Goal: Find specific page/section: Find specific page/section

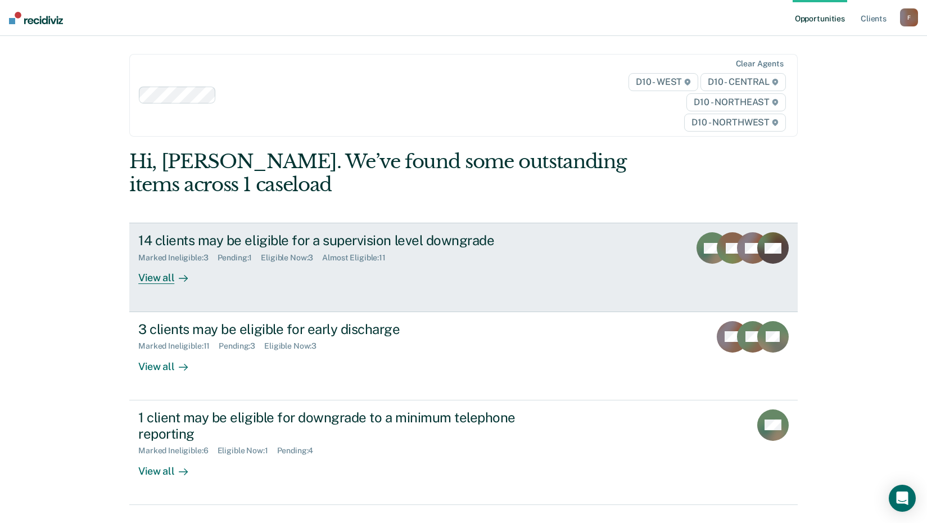
click at [145, 278] on div "View all" at bounding box center [169, 274] width 63 height 22
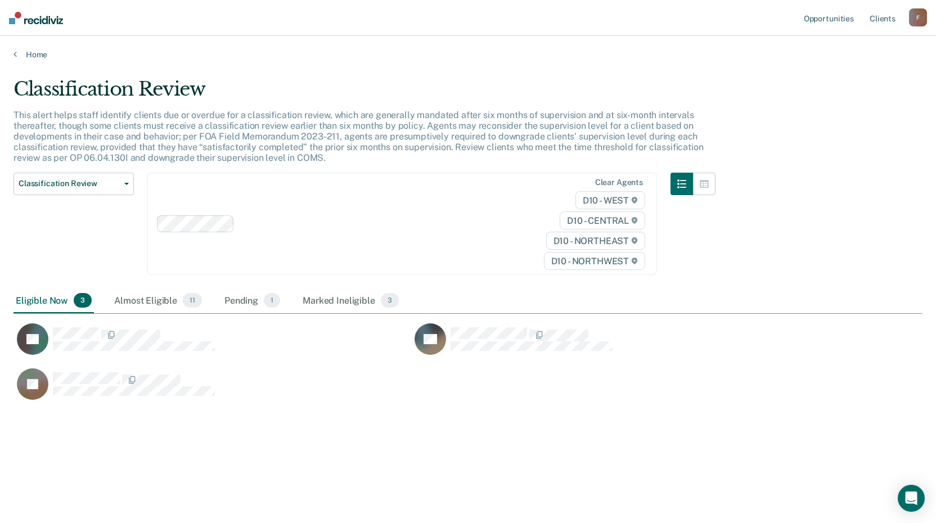
scroll to position [353, 900]
